Goal: Transaction & Acquisition: Subscribe to service/newsletter

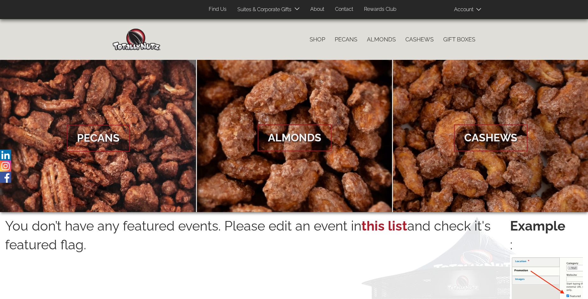
scroll to position [1022, 0]
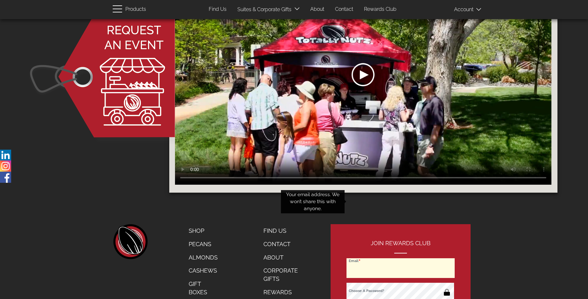
click at [401, 258] on input "Email" at bounding box center [401, 268] width 108 height 20
type input "comirenoelle@yahoo.ca"
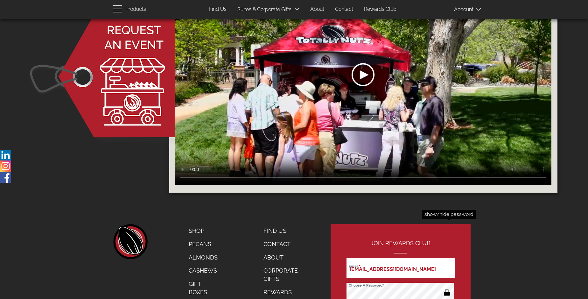
click at [447, 288] on button "button" at bounding box center [447, 293] width 12 height 10
